Goal: Task Accomplishment & Management: Use online tool/utility

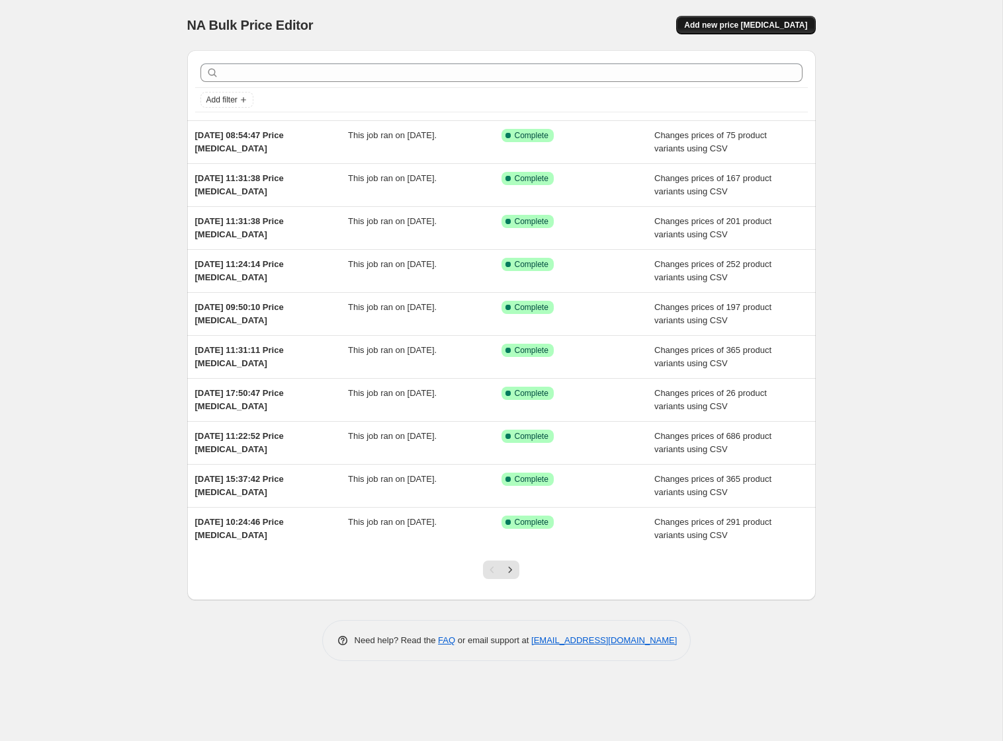
click at [790, 28] on span "Add new price change job" at bounding box center [745, 25] width 123 height 11
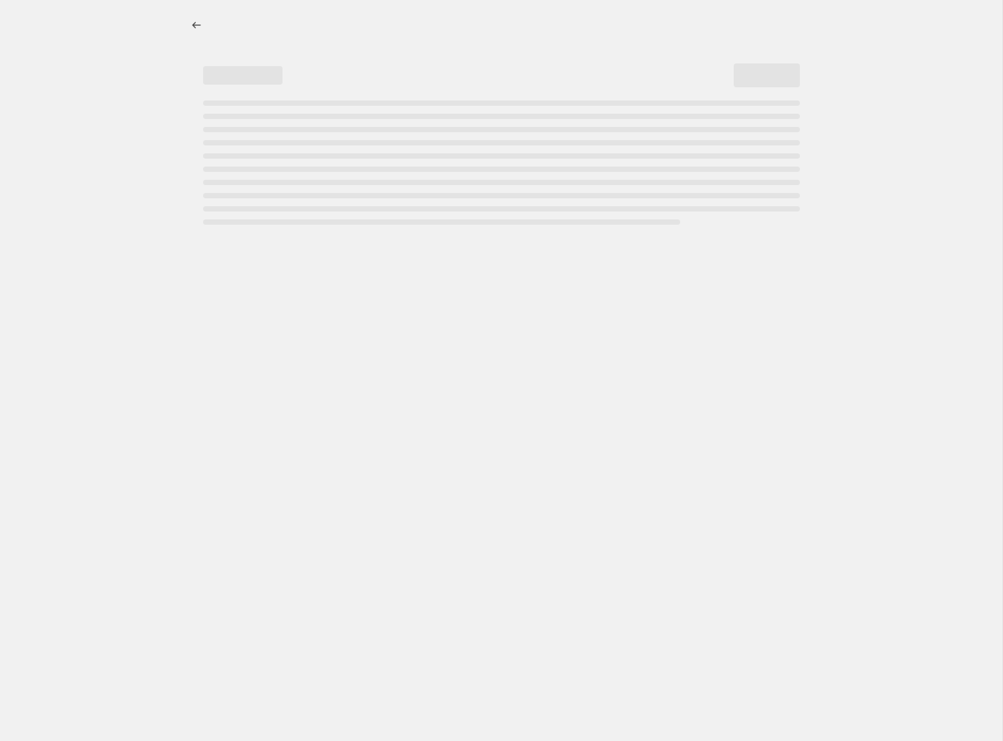
select select "percentage"
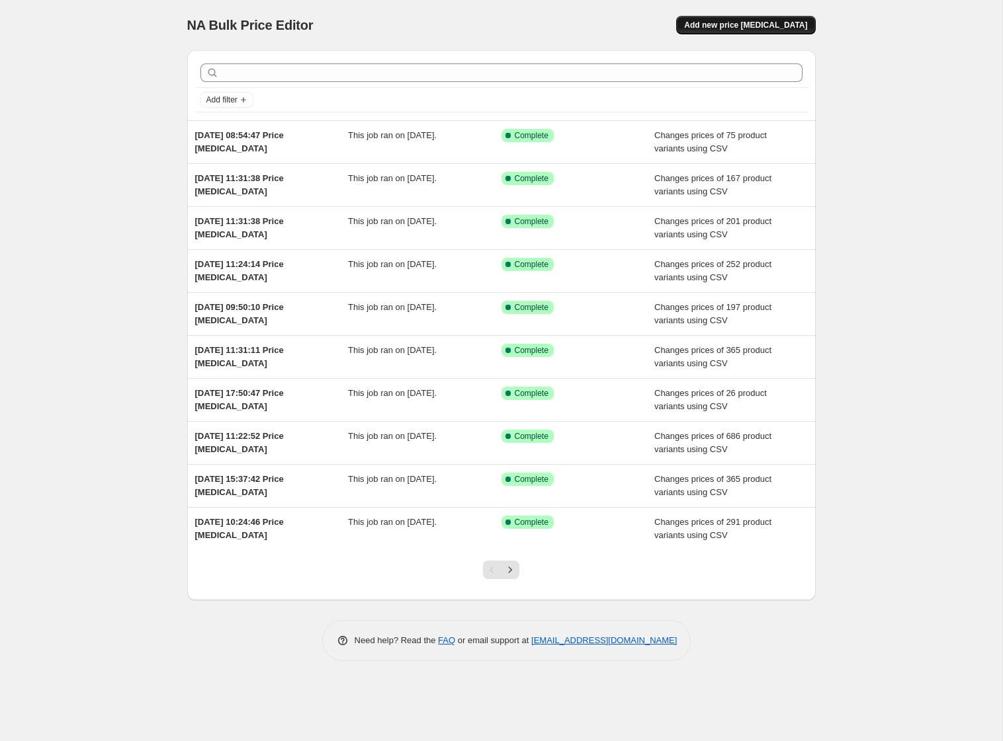
click at [766, 32] on button "Add new price [MEDICAL_DATA]" at bounding box center [745, 25] width 139 height 19
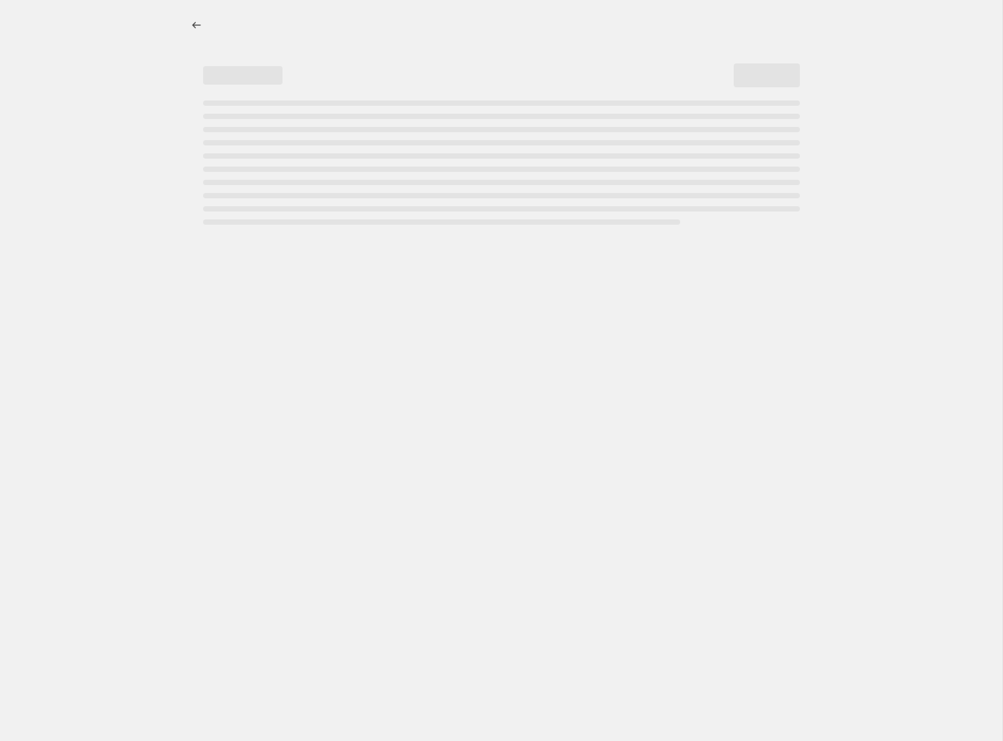
select select "percentage"
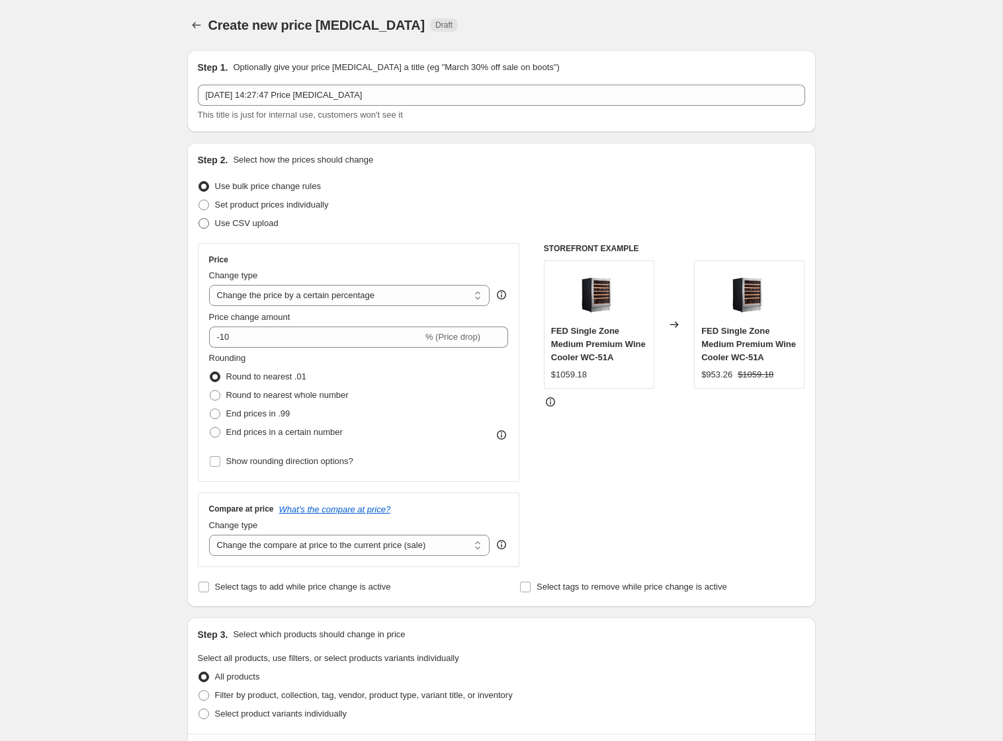
click at [202, 227] on span at bounding box center [203, 223] width 11 height 11
click at [199, 219] on input "Use CSV upload" at bounding box center [198, 218] width 1 height 1
radio input "true"
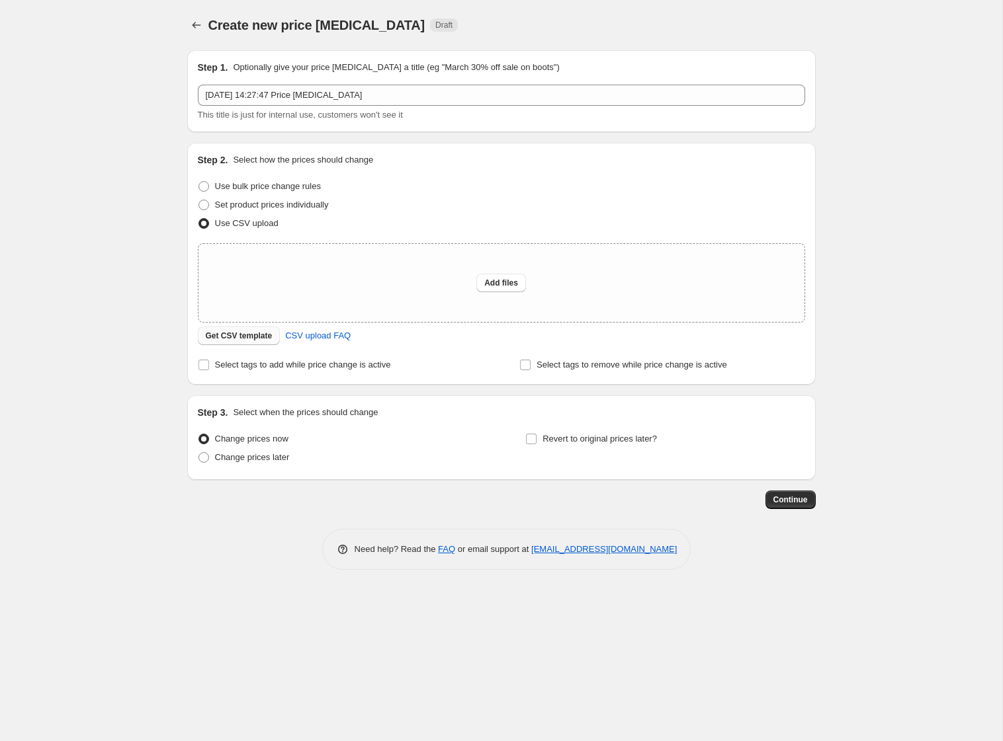
click at [266, 339] on span "Get CSV template" at bounding box center [239, 336] width 67 height 11
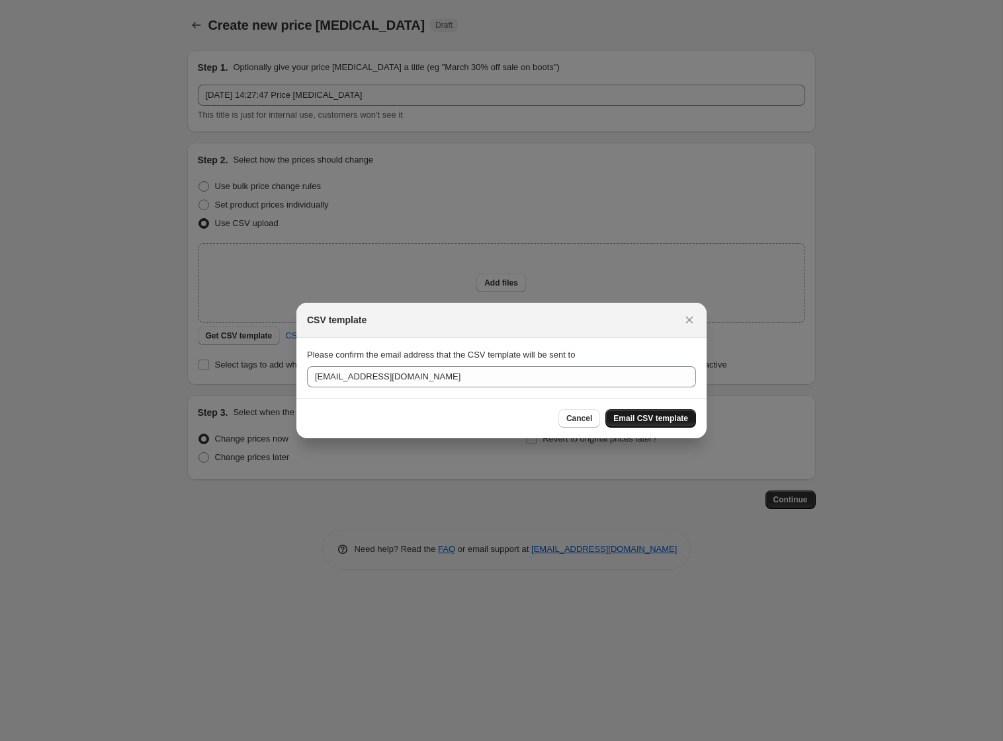
click at [621, 418] on span "Email CSV template" at bounding box center [650, 418] width 75 height 11
